Goal: Information Seeking & Learning: Learn about a topic

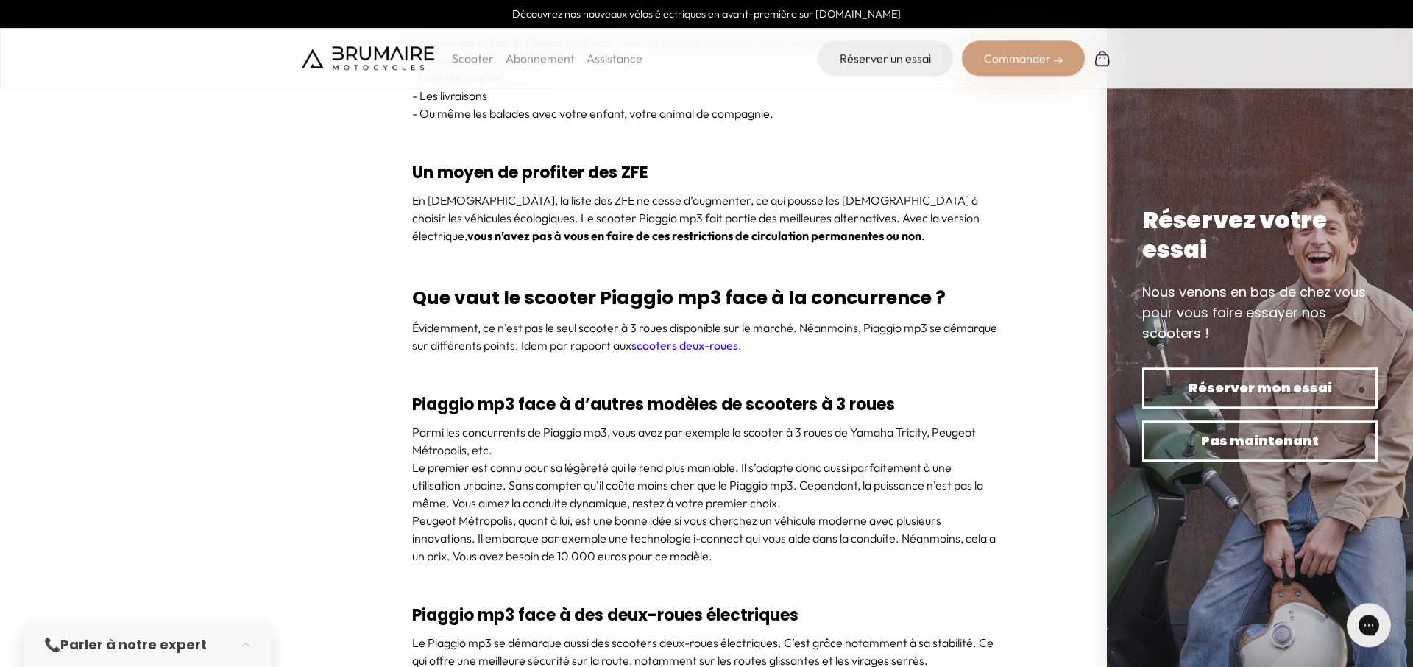
scroll to position [4721, 0]
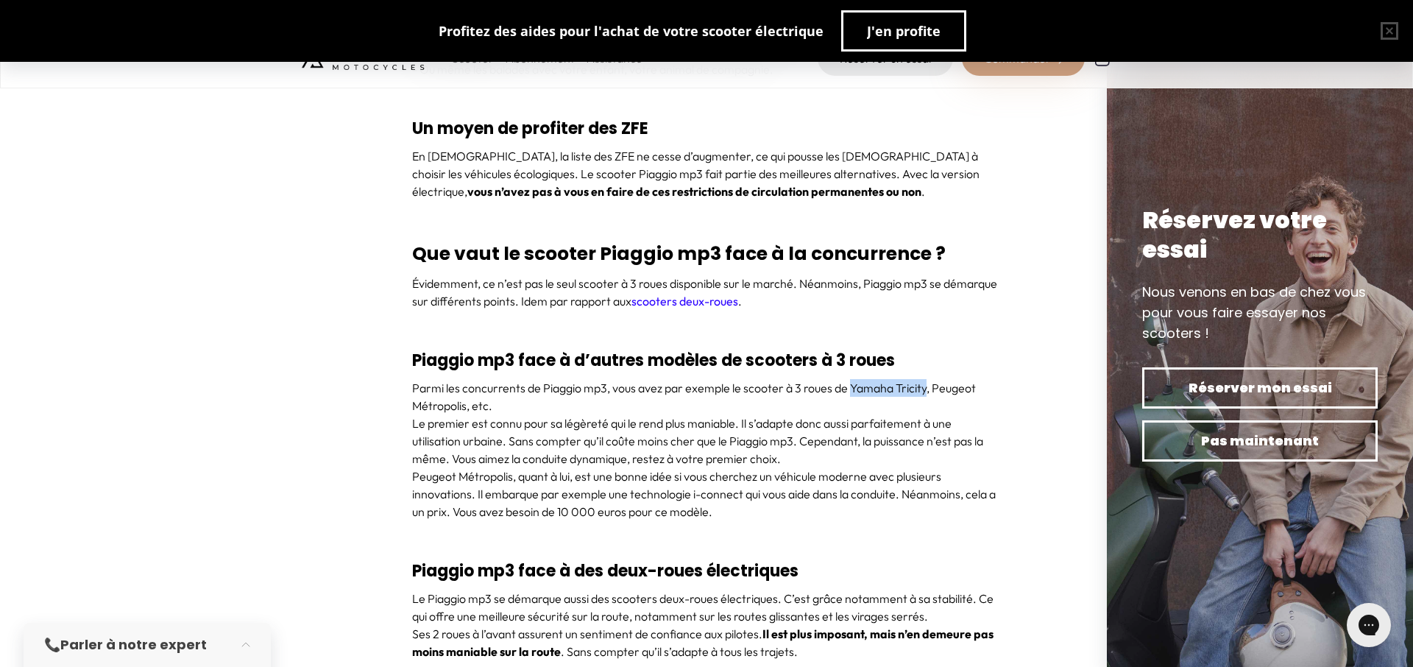
drag, startPoint x: 929, startPoint y: 386, endPoint x: 851, endPoint y: 386, distance: 77.3
click at [851, 386] on p "Parmi les concurrents de Piaggio mp3, vous avez par exemple le scooter à 3 roue…" at bounding box center [706, 396] width 589 height 35
drag, startPoint x: 934, startPoint y: 385, endPoint x: 466, endPoint y: 397, distance: 468.8
click at [466, 397] on p "Parmi les concurrents de Piaggio mp3, vous avez par exemple le scooter à 3 roue…" at bounding box center [706, 396] width 589 height 35
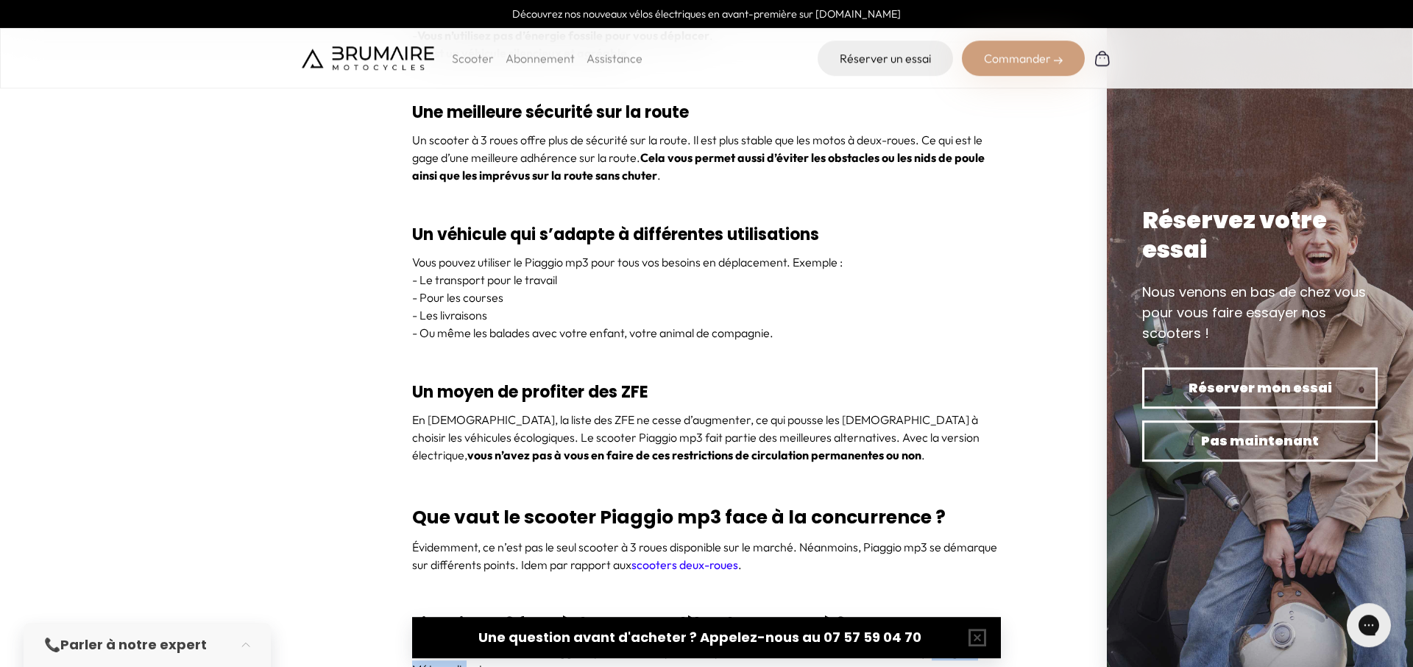
scroll to position [4776, 0]
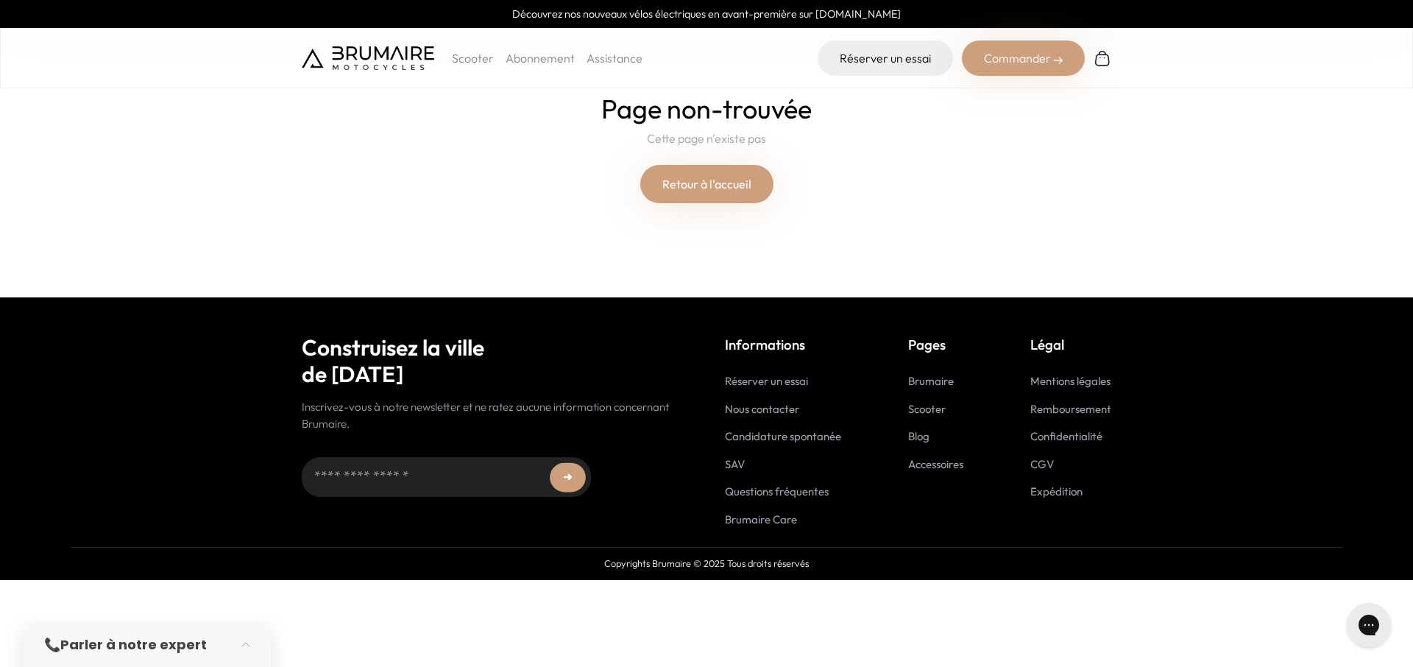
drag, startPoint x: 856, startPoint y: 149, endPoint x: 752, endPoint y: 155, distance: 103.9
click at [752, 155] on div "Page non-trouvée Cette page n'existe pas Retour à l'accueil" at bounding box center [706, 148] width 809 height 109
